Goal: Entertainment & Leisure: Consume media (video, audio)

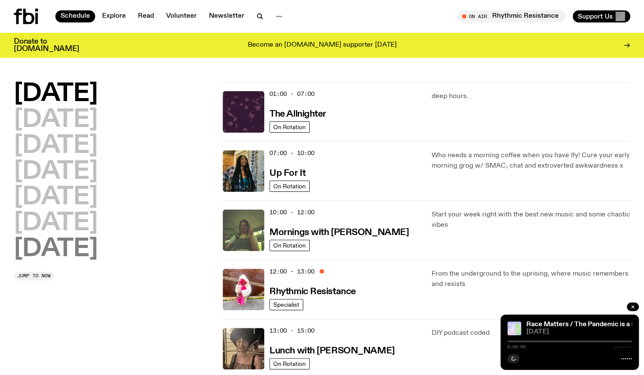
click at [59, 262] on h2 "[DATE]" at bounding box center [56, 249] width 84 height 24
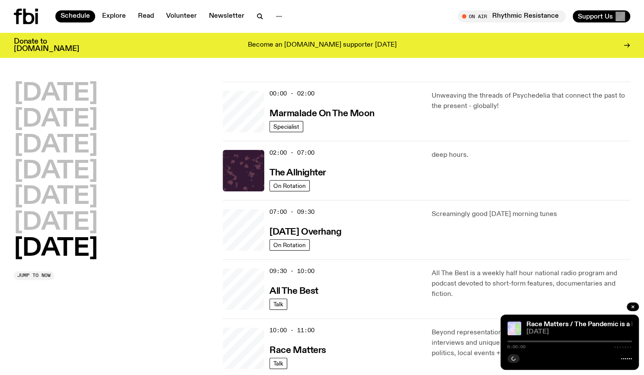
scroll to position [24, 0]
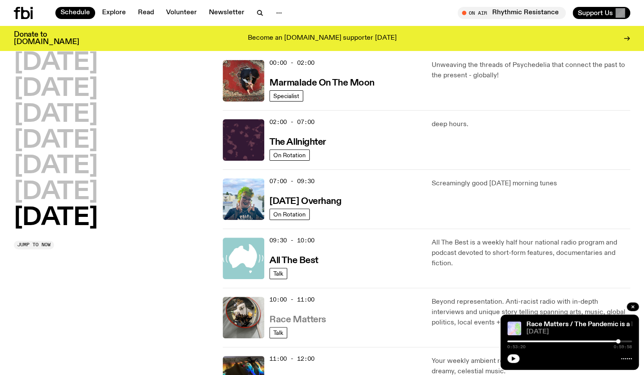
click at [301, 317] on h3 "Race Matters" at bounding box center [297, 320] width 57 height 9
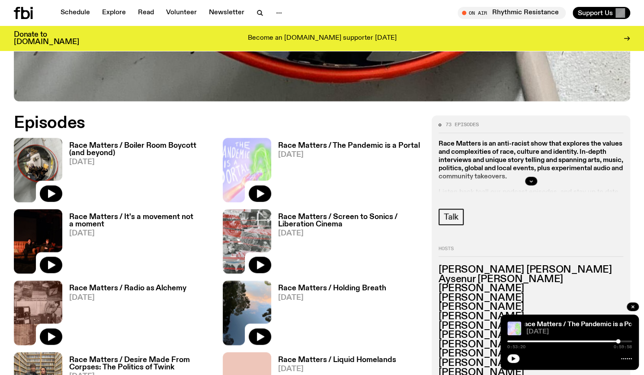
scroll to position [369, 0]
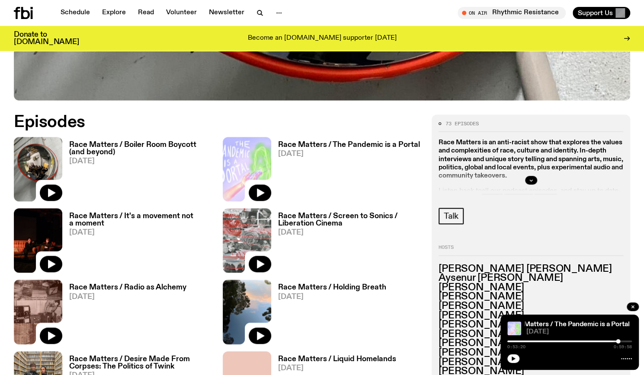
click at [156, 138] on div "Race Matters / Boiler Room Boycott (and beyond) [DATE]" at bounding box center [137, 169] width 150 height 64
click at [158, 144] on h3 "Race Matters / Boiler Room Boycott (and beyond)" at bounding box center [140, 148] width 143 height 15
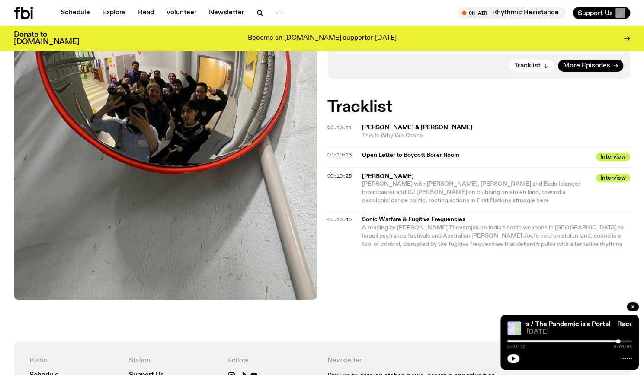
scroll to position [310, 0]
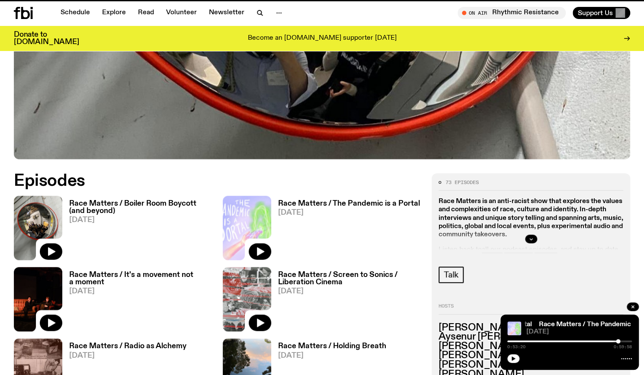
scroll to position [369, 0]
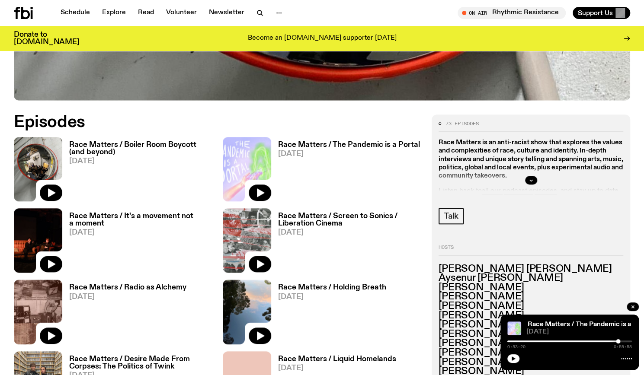
click at [330, 153] on span "[DATE]" at bounding box center [349, 154] width 142 height 7
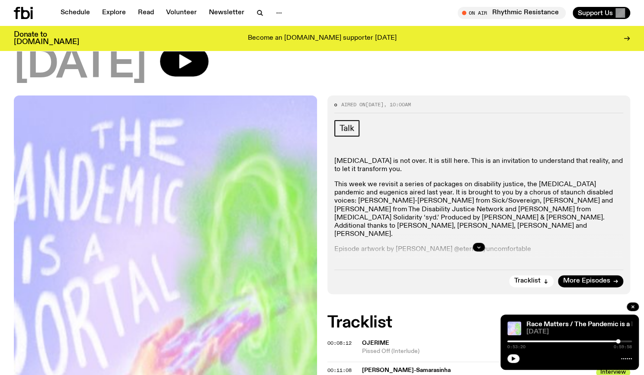
scroll to position [111, 0]
click at [470, 239] on div at bounding box center [478, 247] width 289 height 28
click at [473, 247] on button "button" at bounding box center [479, 247] width 12 height 9
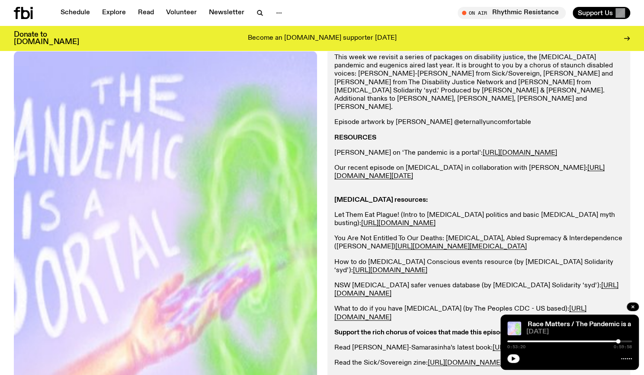
scroll to position [0, 0]
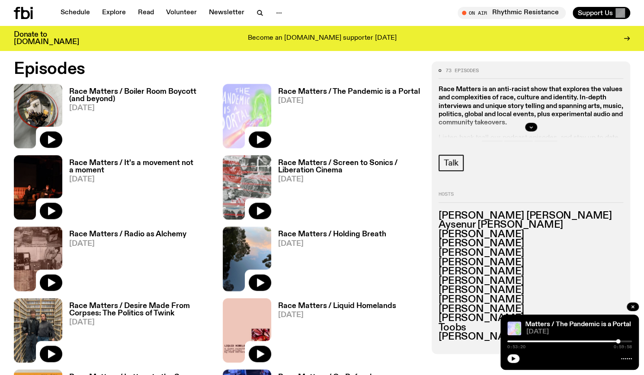
scroll to position [574, 0]
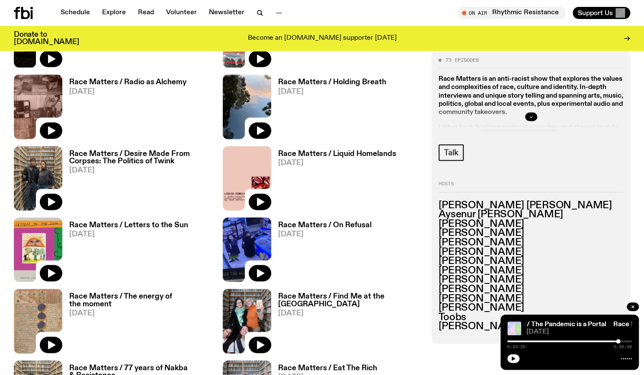
click at [531, 117] on icon "button" at bounding box center [530, 117] width 3 height 1
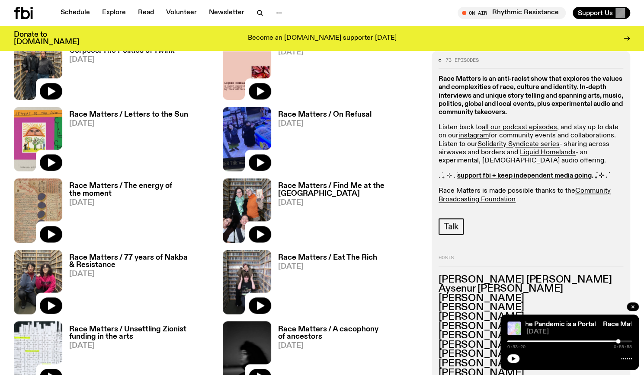
scroll to position [692, 0]
